Goal: Task Accomplishment & Management: Manage account settings

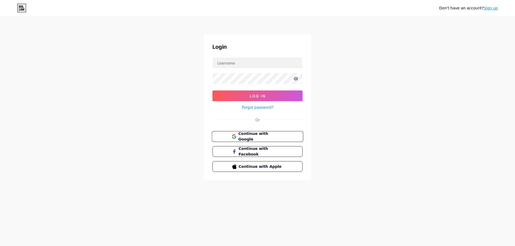
click at [263, 134] on span "Continue with Google" at bounding box center [260, 137] width 45 height 12
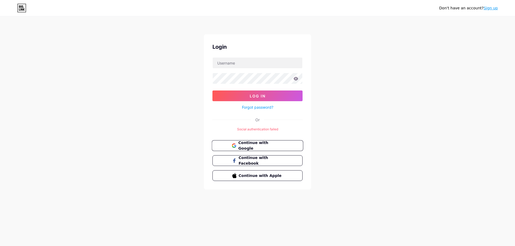
click at [260, 147] on span "Continue with Google" at bounding box center [260, 146] width 45 height 12
